Goal: Information Seeking & Learning: Learn about a topic

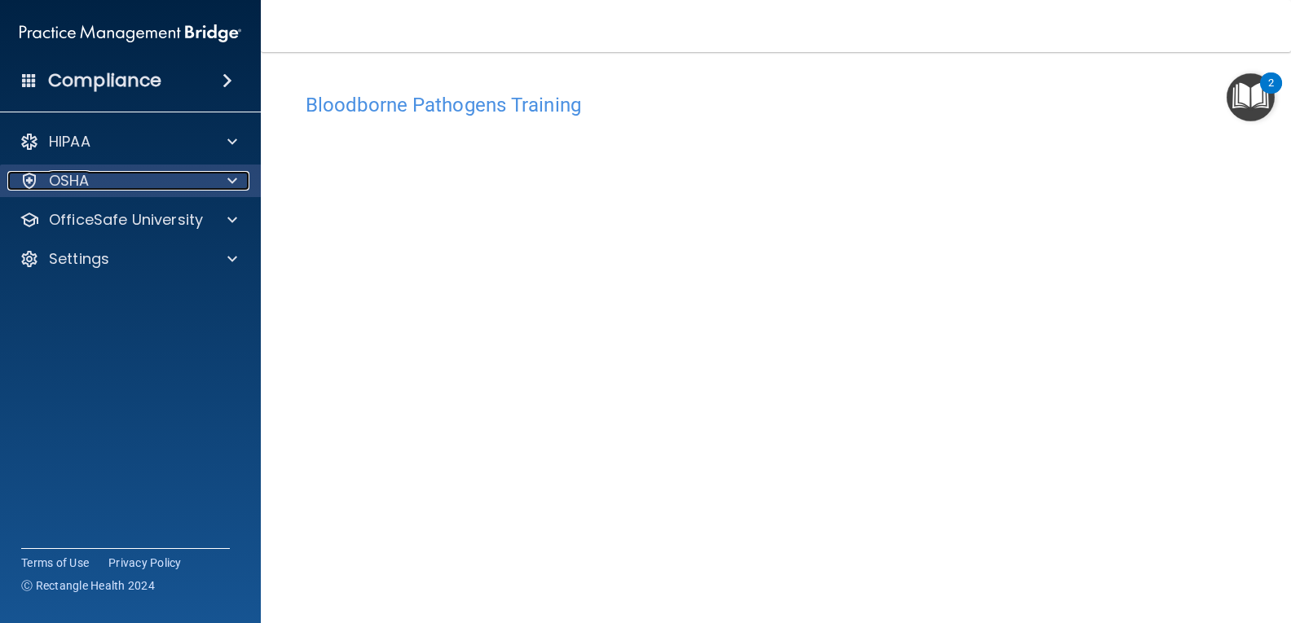
click at [236, 181] on span at bounding box center [232, 181] width 10 height 20
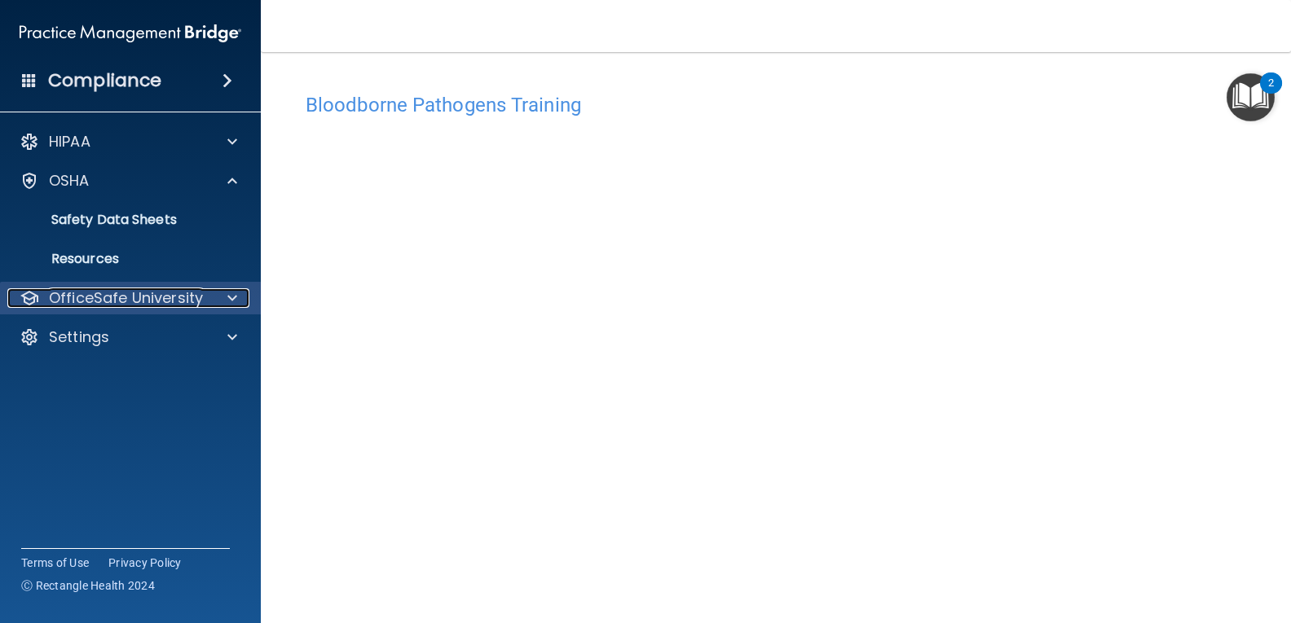
click at [137, 305] on p "OfficeSafe University" at bounding box center [126, 299] width 154 height 20
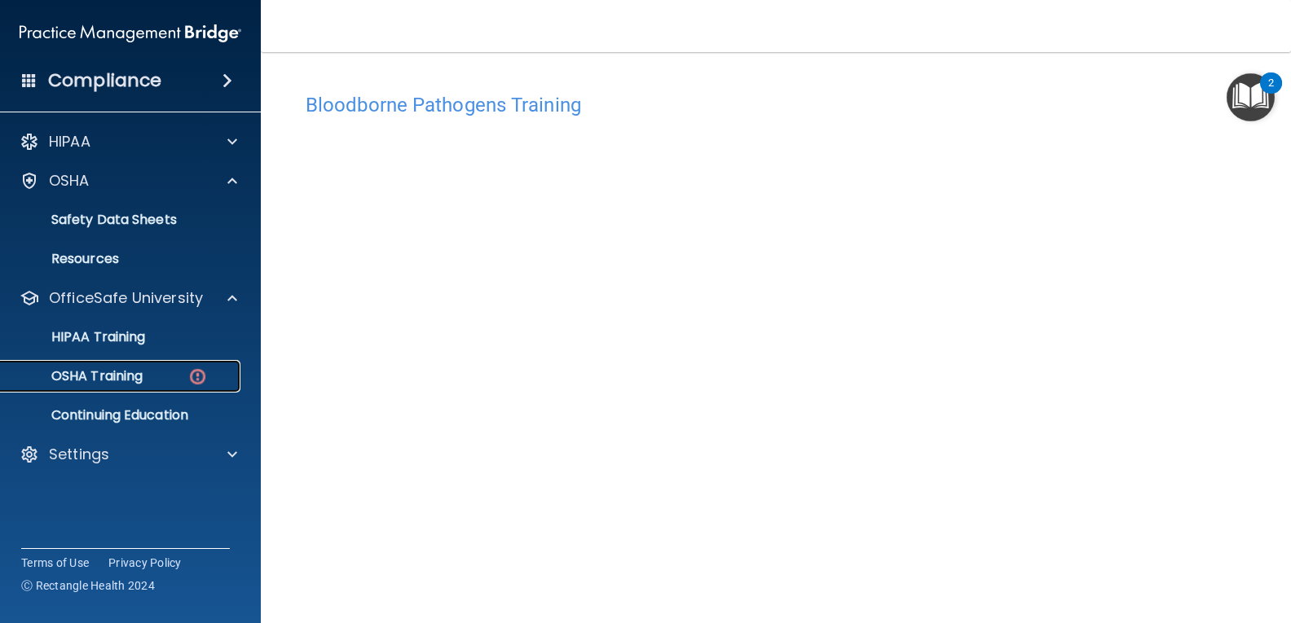
click at [135, 366] on link "OSHA Training" at bounding box center [112, 376] width 257 height 33
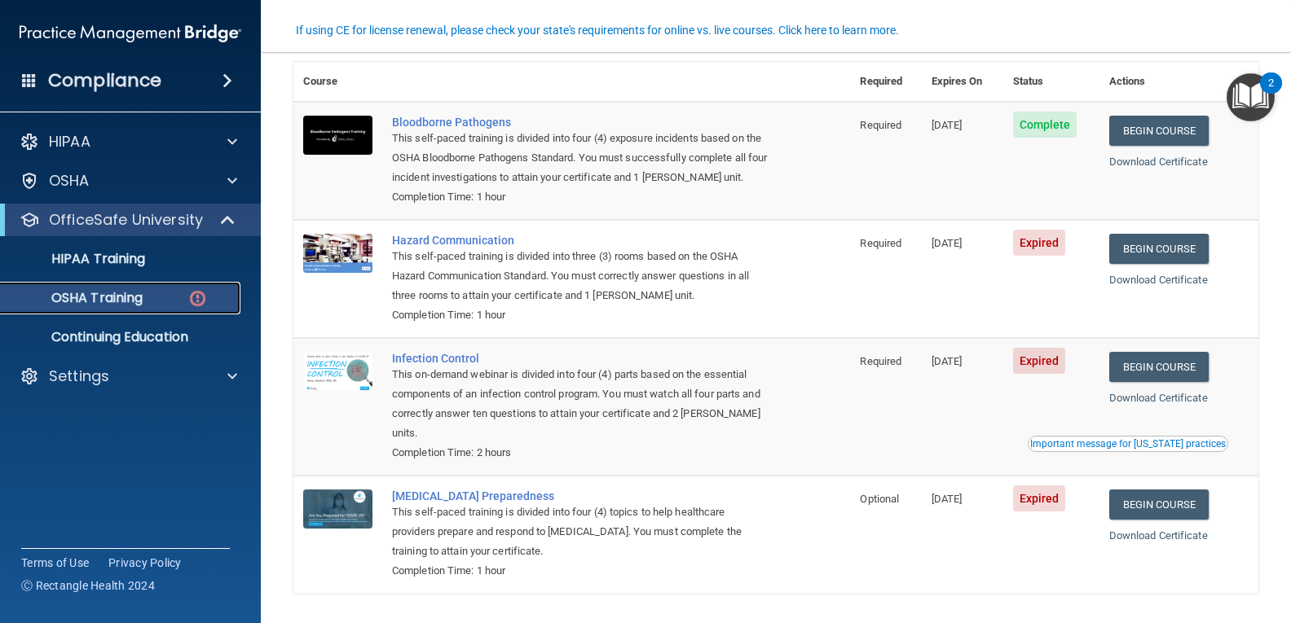
scroll to position [151, 0]
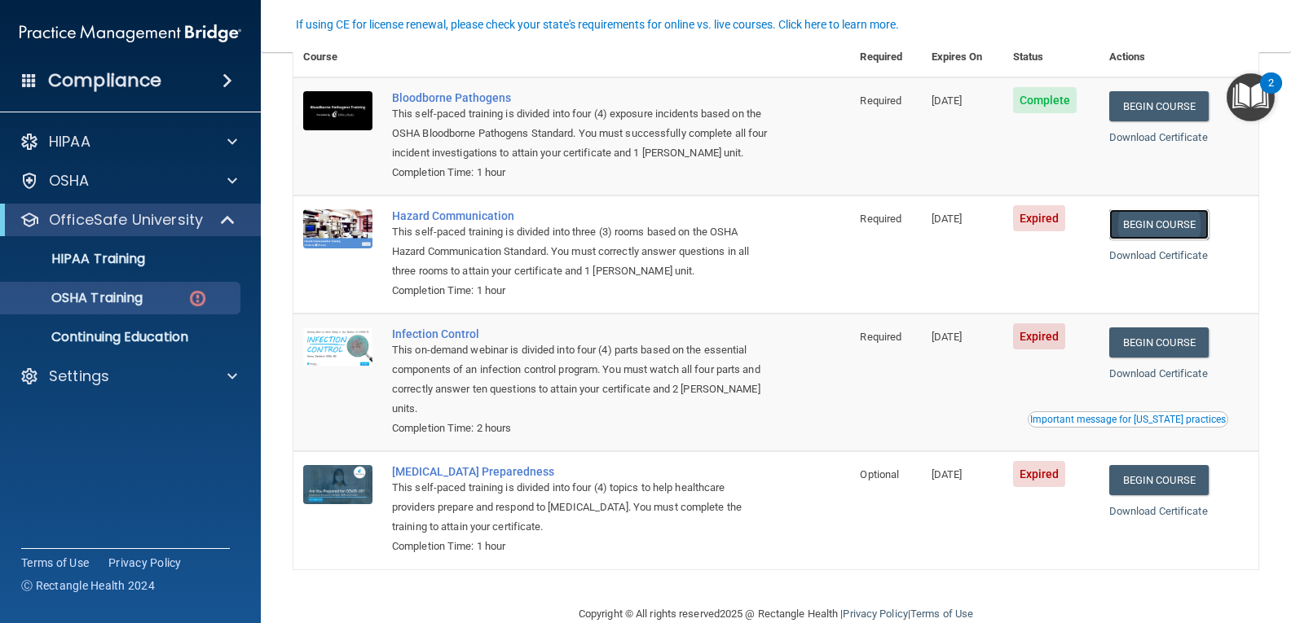
click at [1162, 226] on link "Begin Course" at bounding box center [1158, 224] width 99 height 30
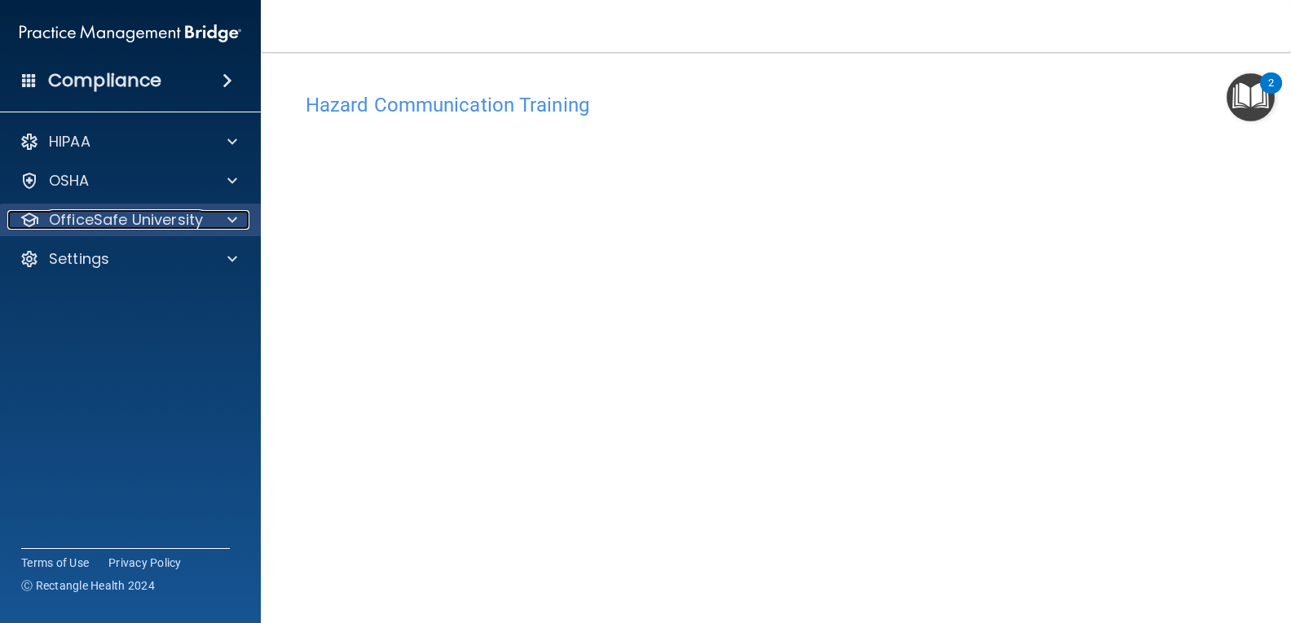
click at [230, 222] on span at bounding box center [232, 220] width 10 height 20
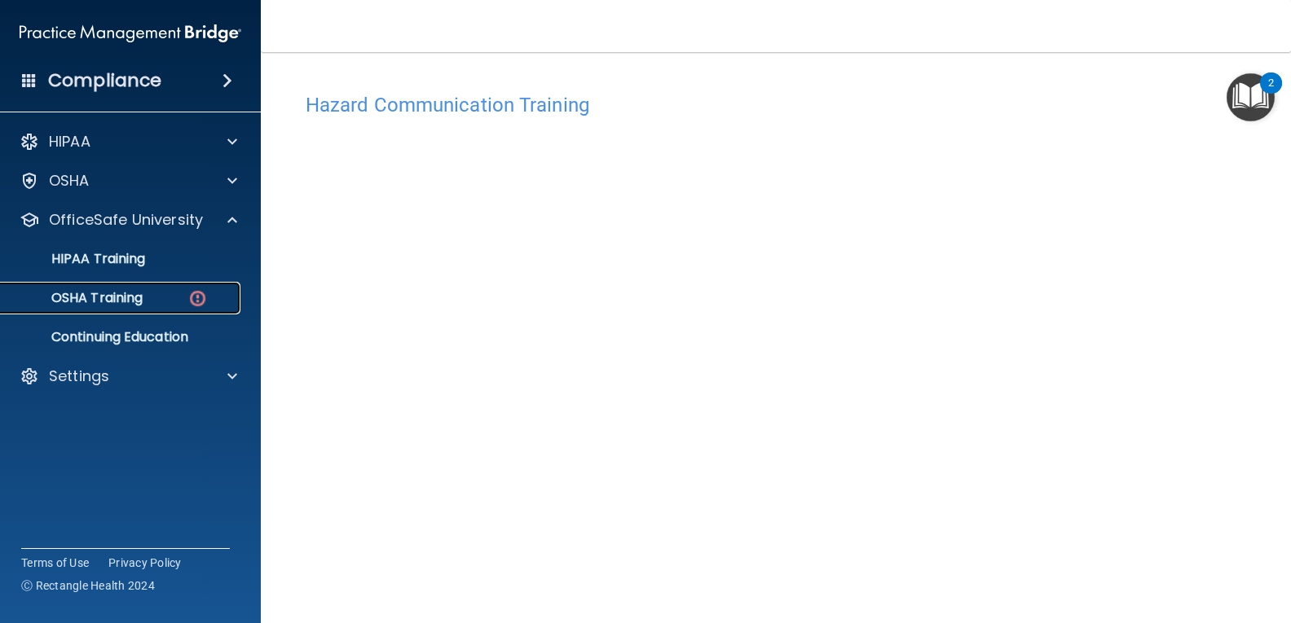
click at [199, 297] on img at bounding box center [197, 299] width 20 height 20
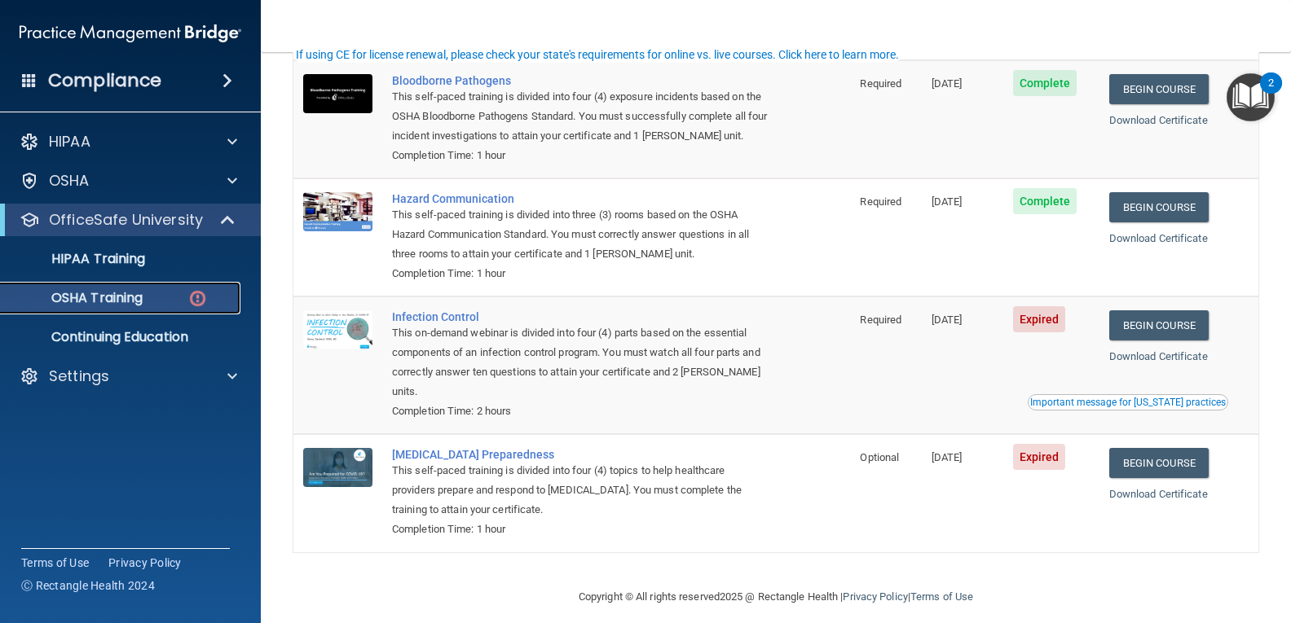
scroll to position [185, 0]
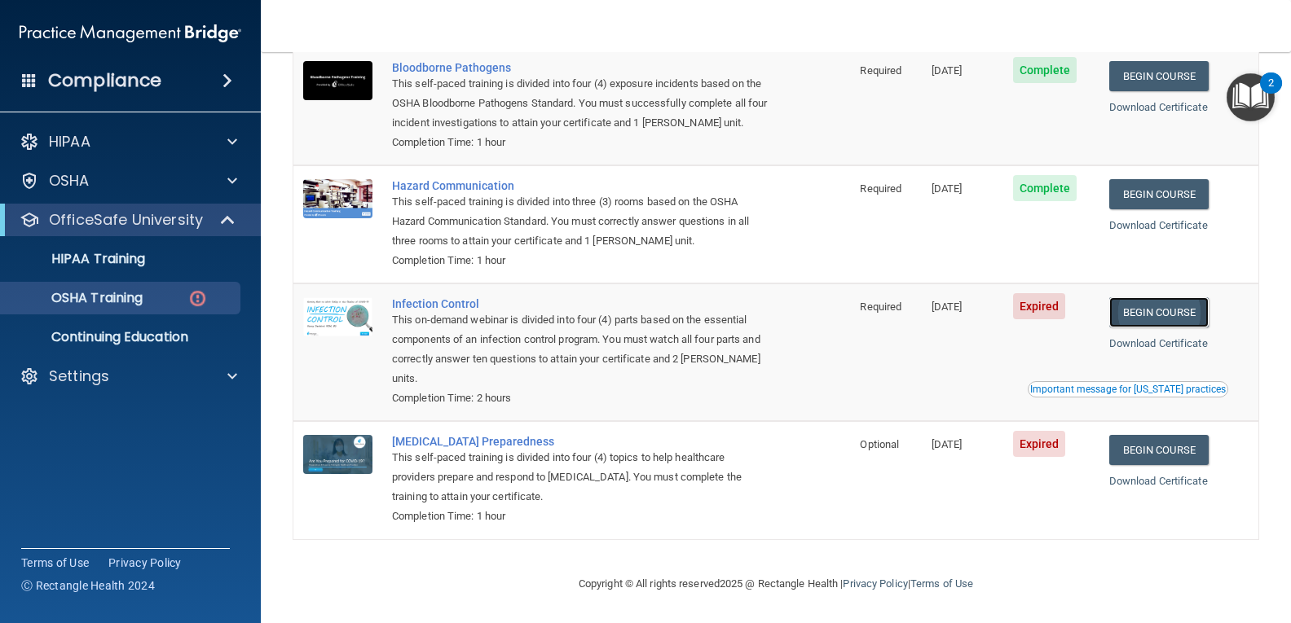
click at [1153, 310] on link "Begin Course" at bounding box center [1158, 312] width 99 height 30
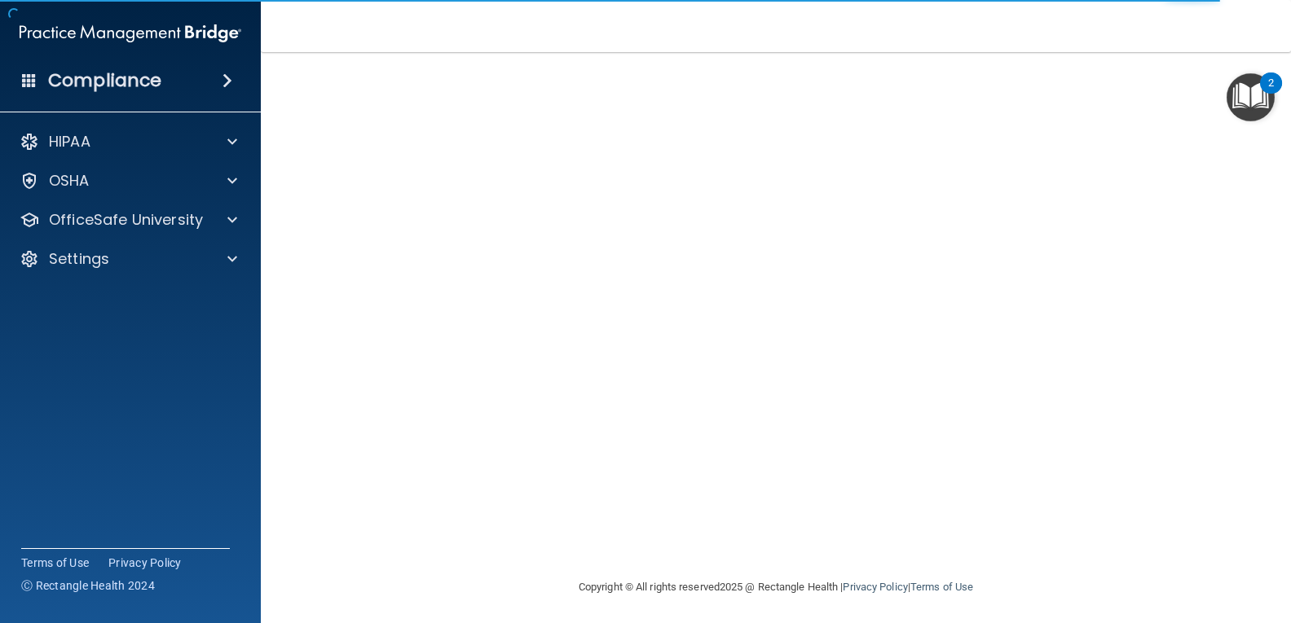
scroll to position [73, 0]
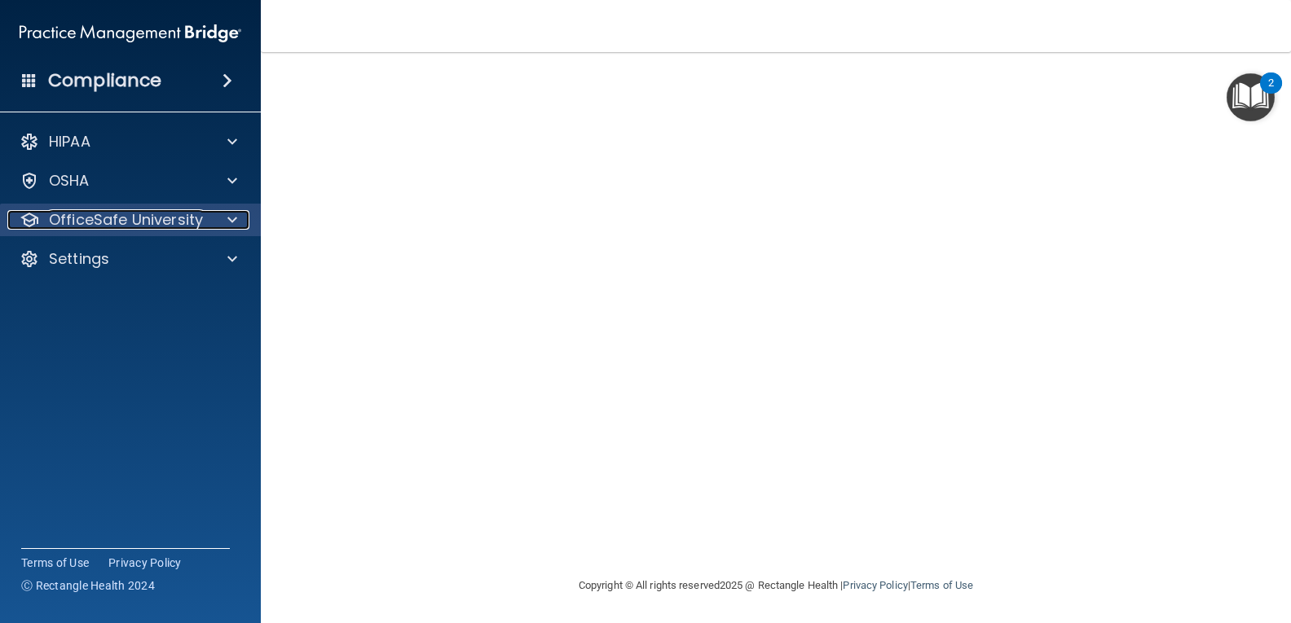
click at [96, 215] on p "OfficeSafe University" at bounding box center [126, 220] width 154 height 20
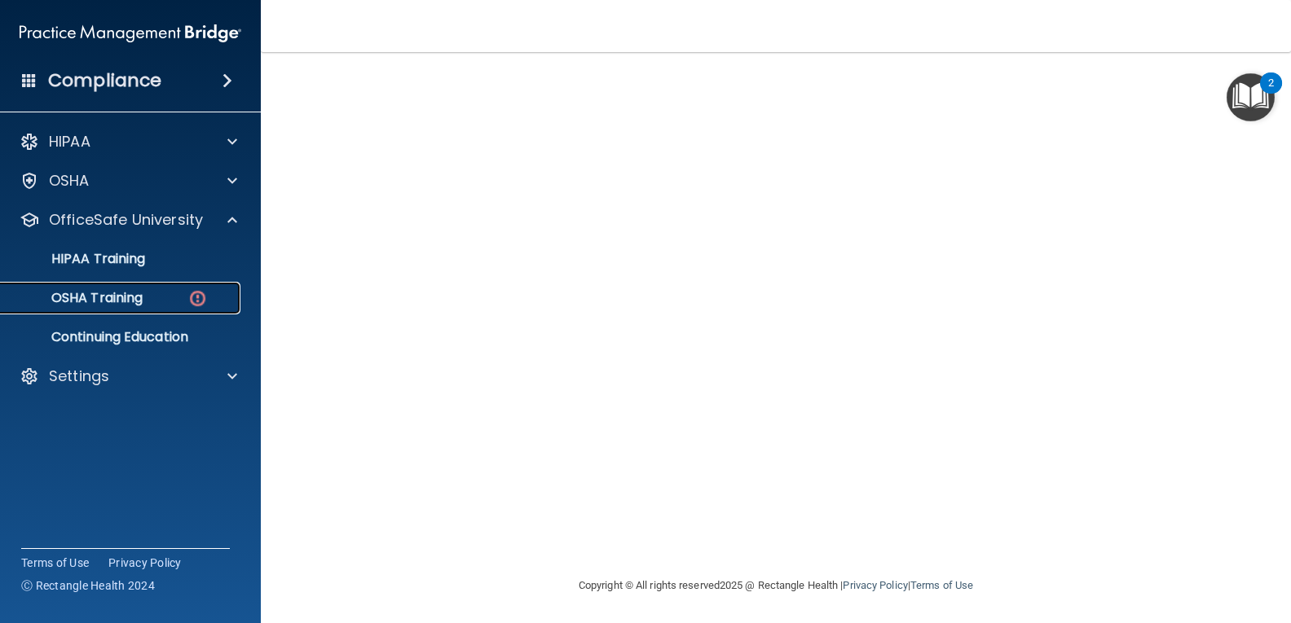
click at [104, 297] on p "OSHA Training" at bounding box center [77, 298] width 132 height 16
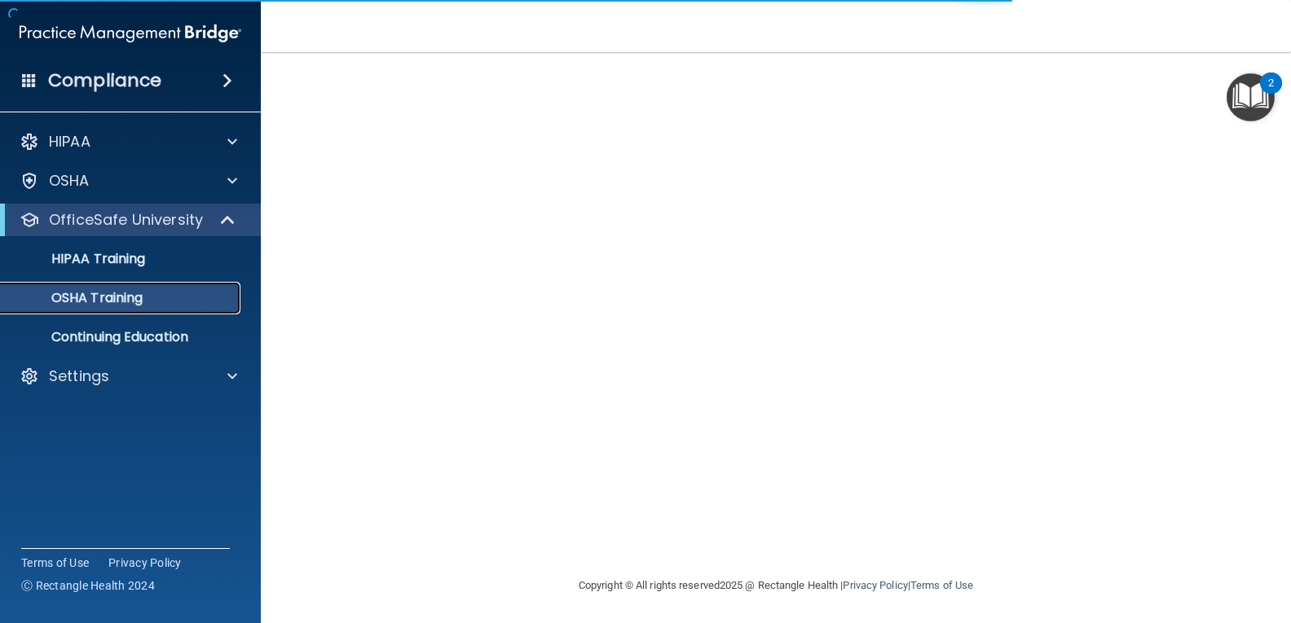
scroll to position [138, 0]
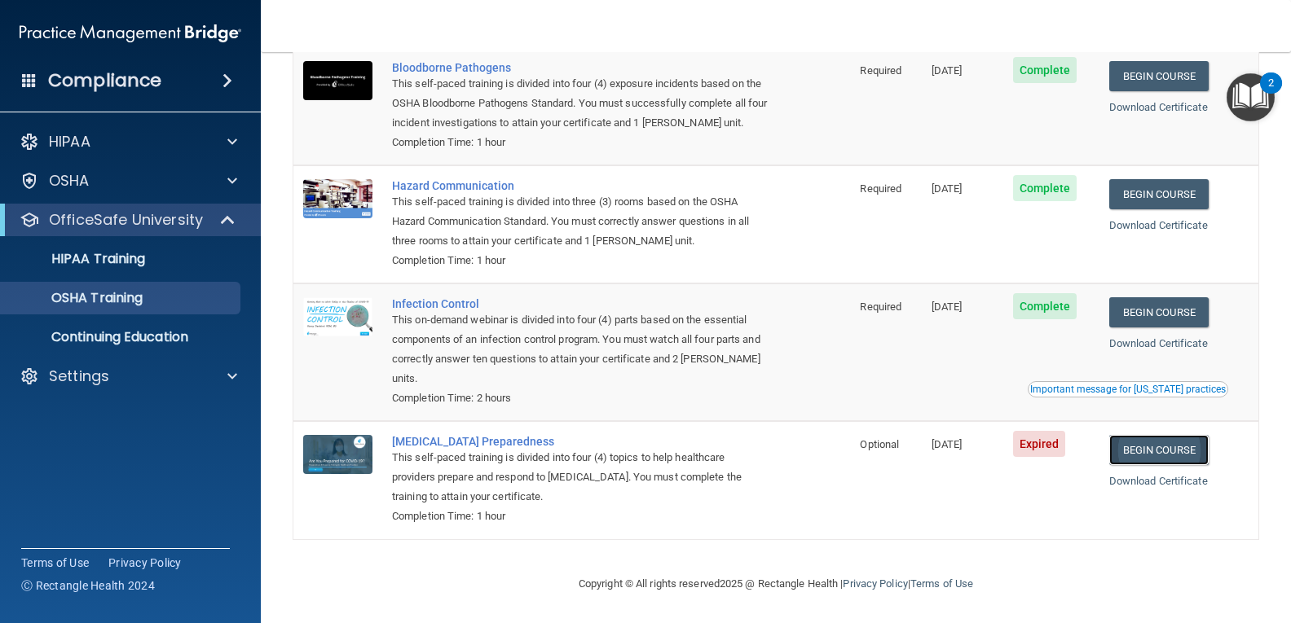
click at [1160, 449] on link "Begin Course" at bounding box center [1158, 450] width 99 height 30
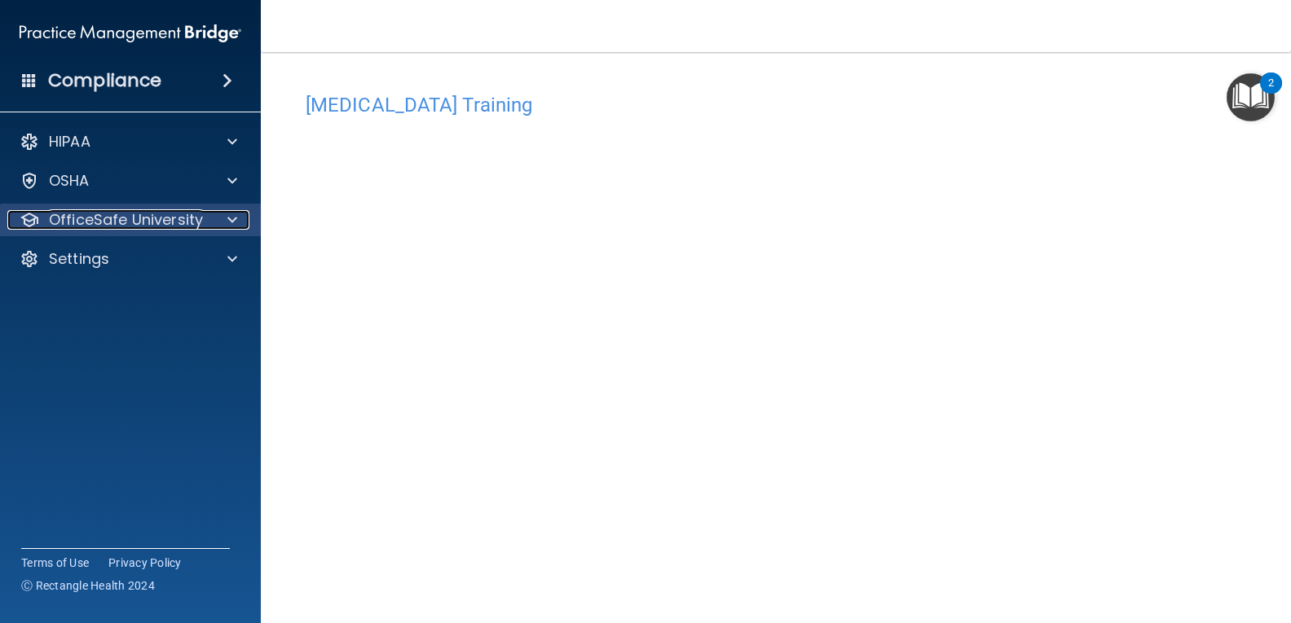
click at [103, 218] on p "OfficeSafe University" at bounding box center [126, 220] width 154 height 20
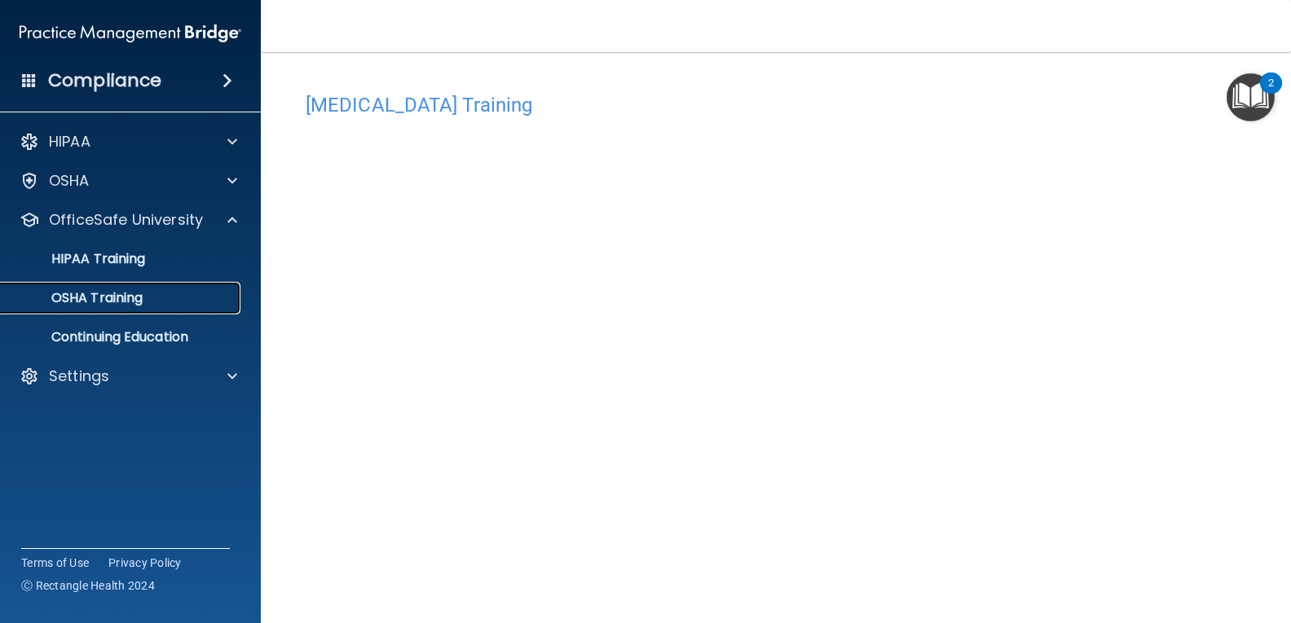
click at [104, 297] on p "OSHA Training" at bounding box center [77, 298] width 132 height 16
